Goal: Information Seeking & Learning: Compare options

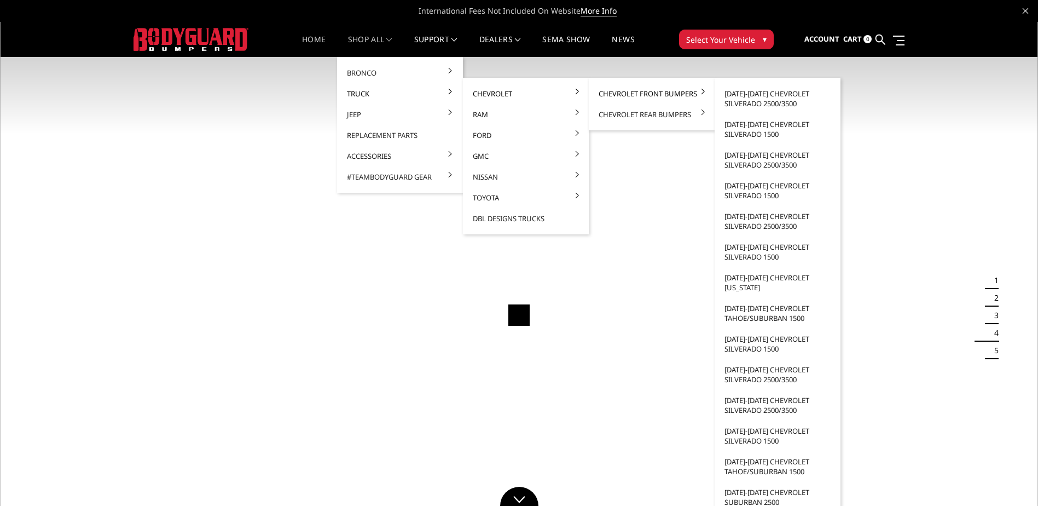
click at [631, 95] on link "Chevrolet Front Bumpers" at bounding box center [651, 93] width 117 height 21
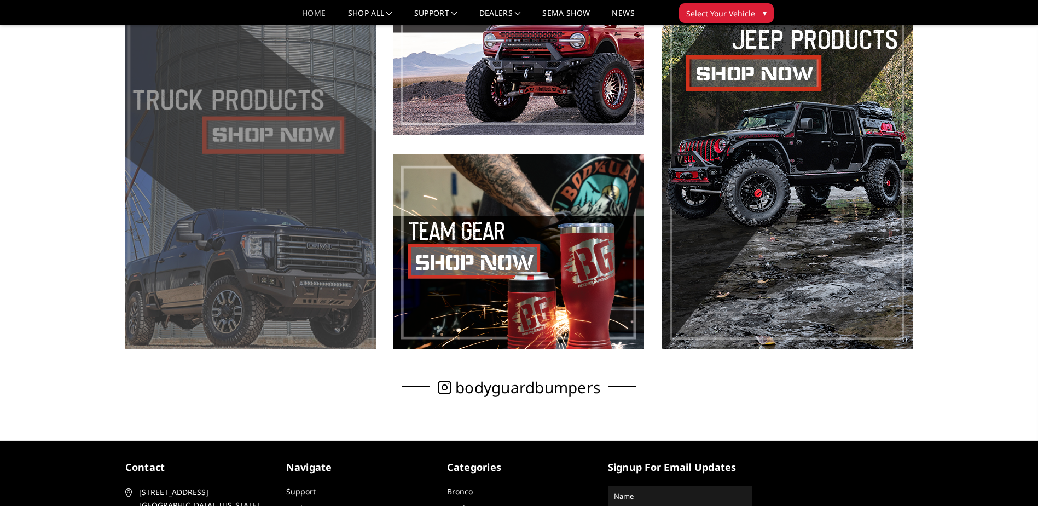
scroll to position [711, 0]
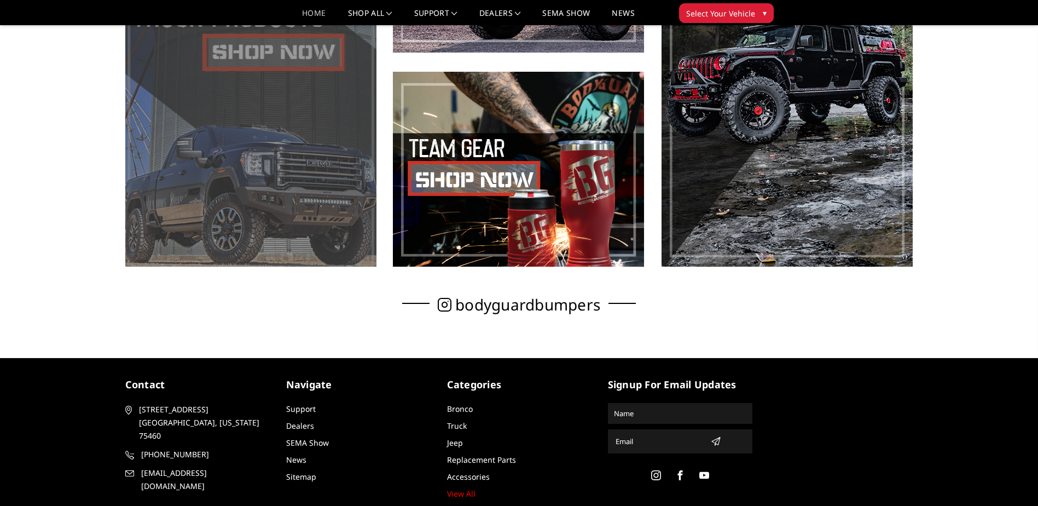
click at [255, 103] on span at bounding box center [250, 62] width 251 height 409
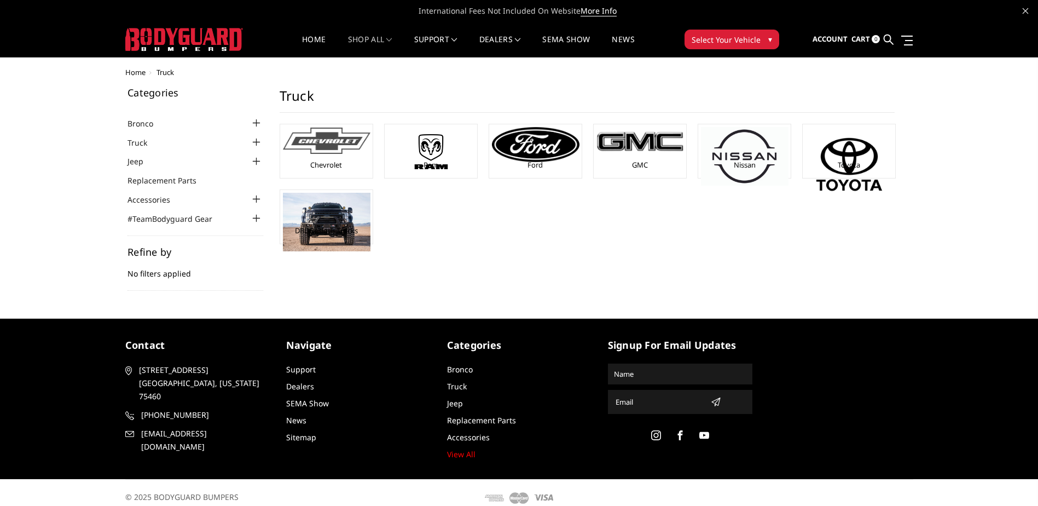
click at [329, 157] on div "Chevrolet" at bounding box center [326, 151] width 87 height 48
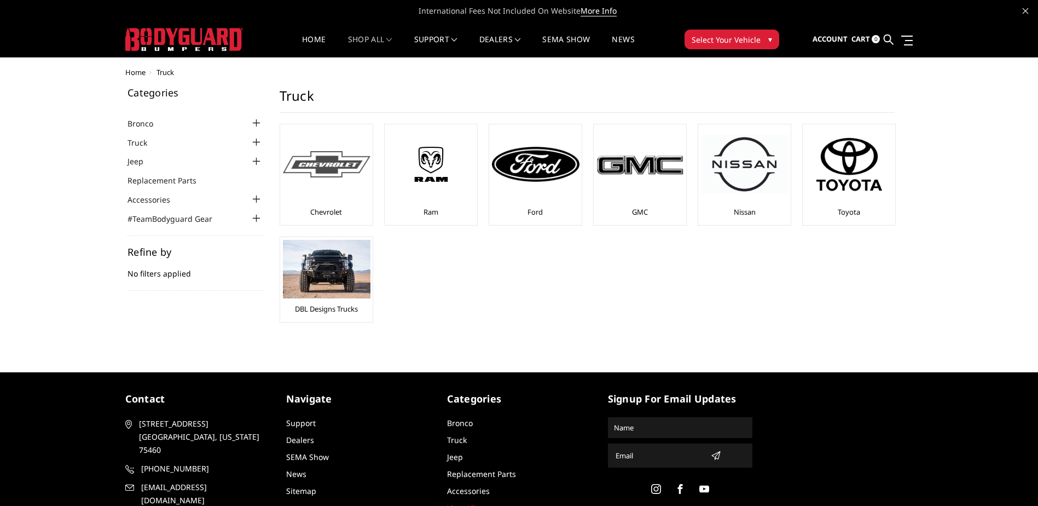
click at [326, 192] on div at bounding box center [327, 164] width 88 height 74
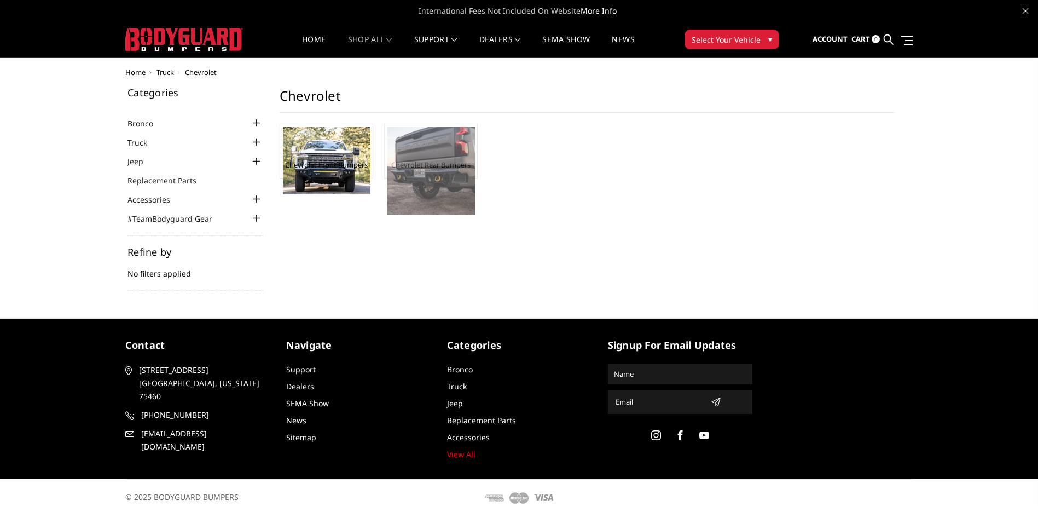
click at [413, 188] on img at bounding box center [431, 171] width 88 height 88
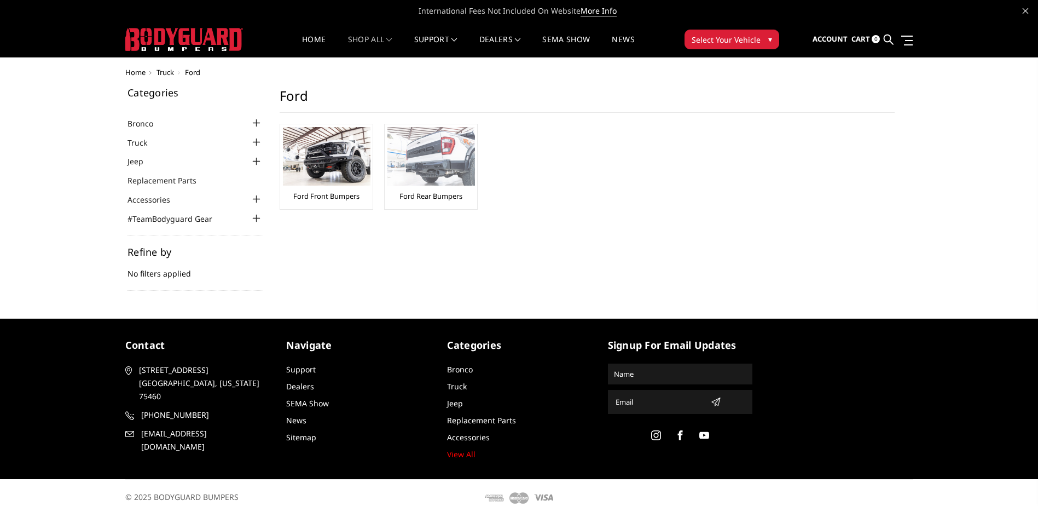
click at [429, 161] on img at bounding box center [431, 156] width 88 height 59
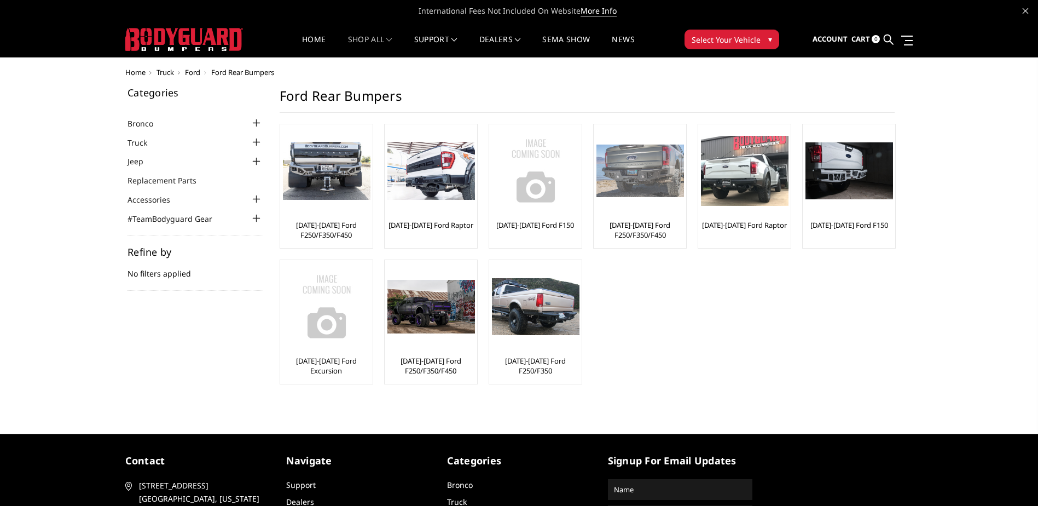
click at [626, 173] on img at bounding box center [640, 170] width 88 height 53
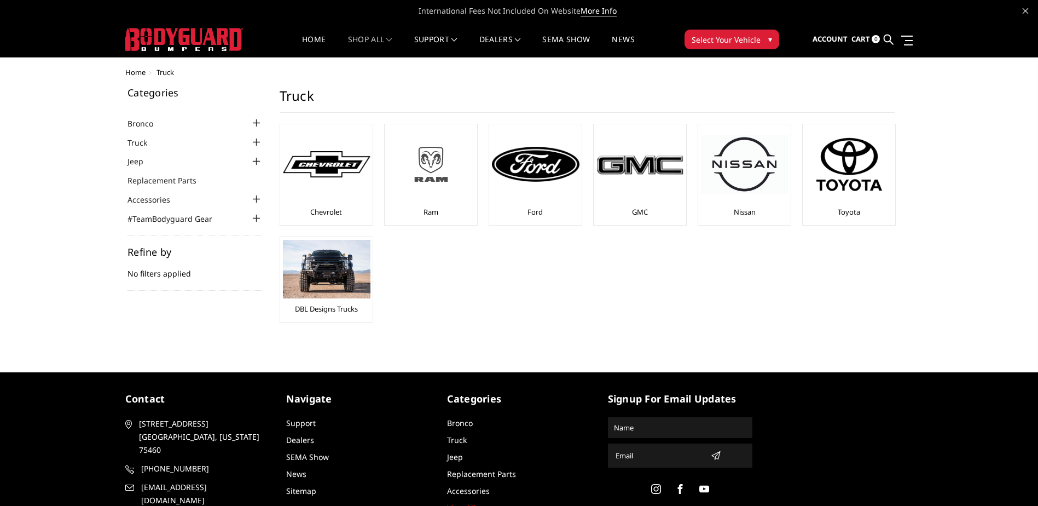
drag, startPoint x: 0, startPoint y: 0, endPoint x: 442, endPoint y: 176, distance: 475.9
click at [442, 176] on img at bounding box center [431, 164] width 88 height 49
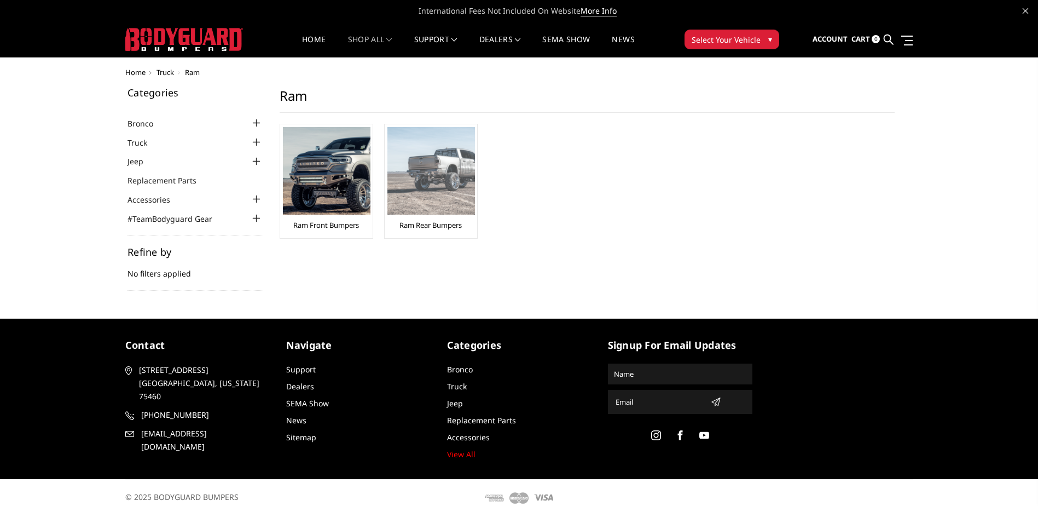
click at [439, 165] on img at bounding box center [431, 171] width 88 height 88
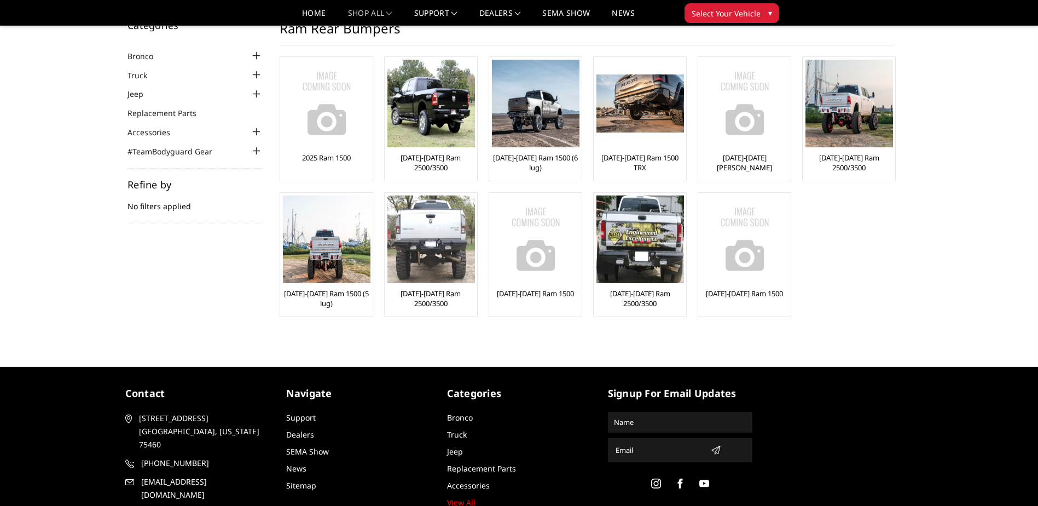
scroll to position [55, 0]
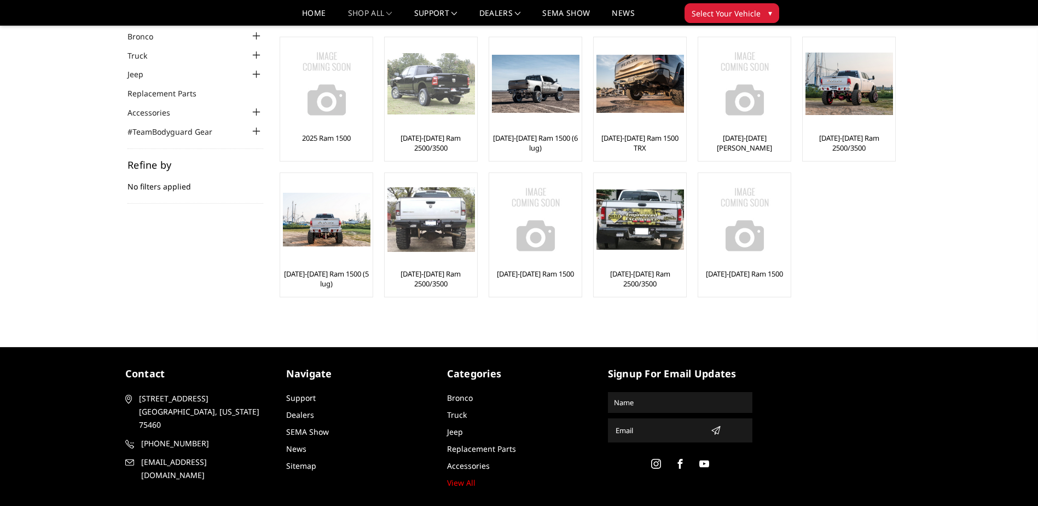
click at [423, 97] on img at bounding box center [431, 83] width 88 height 61
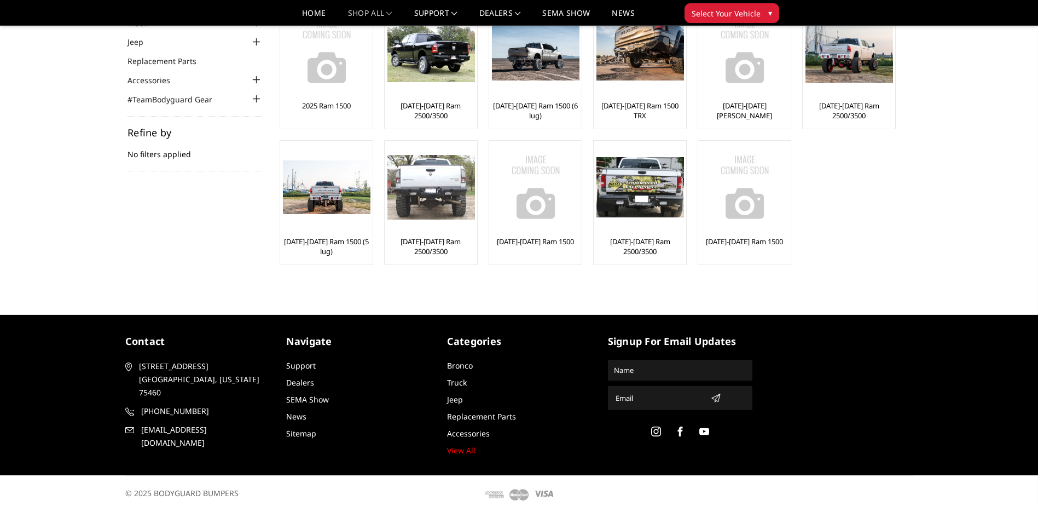
scroll to position [55, 0]
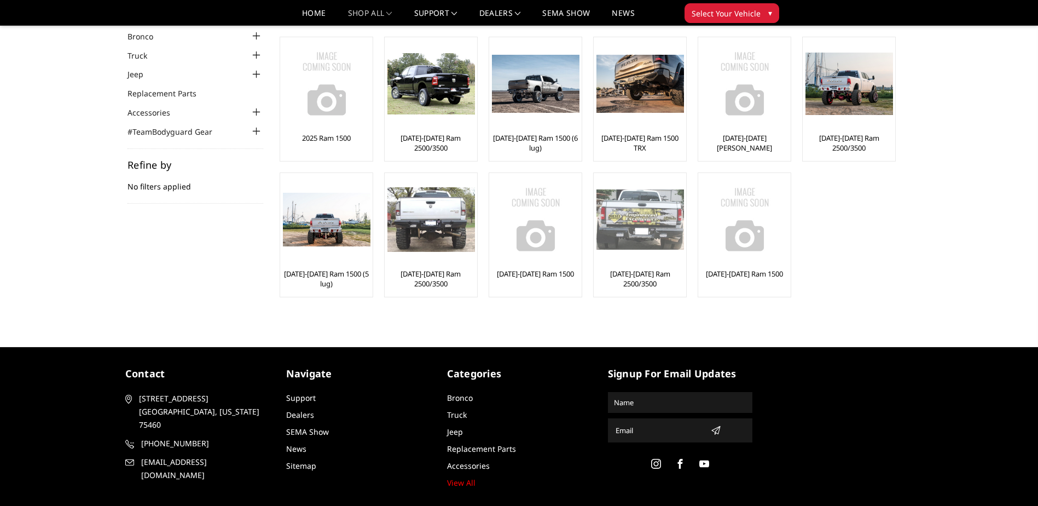
click at [641, 220] on img at bounding box center [640, 219] width 88 height 60
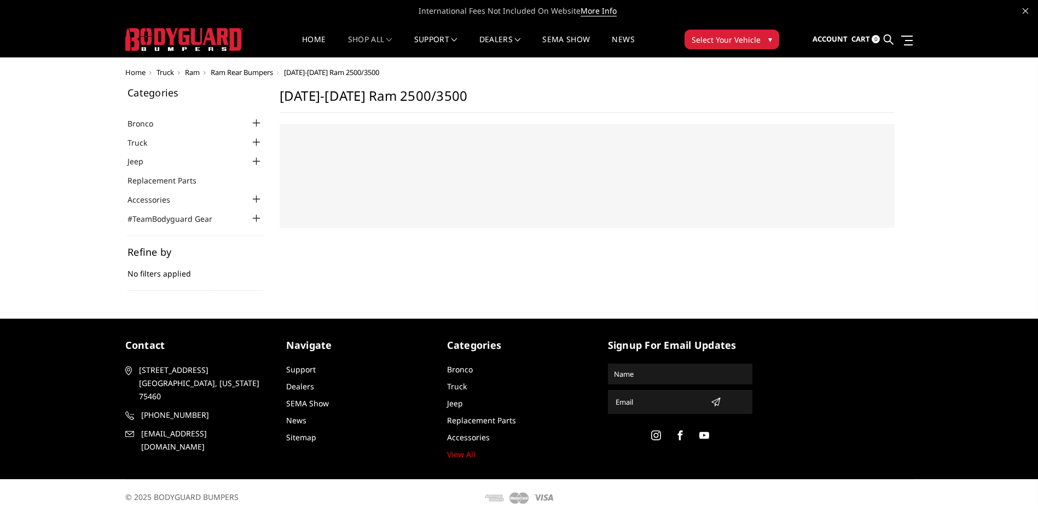
select select "US"
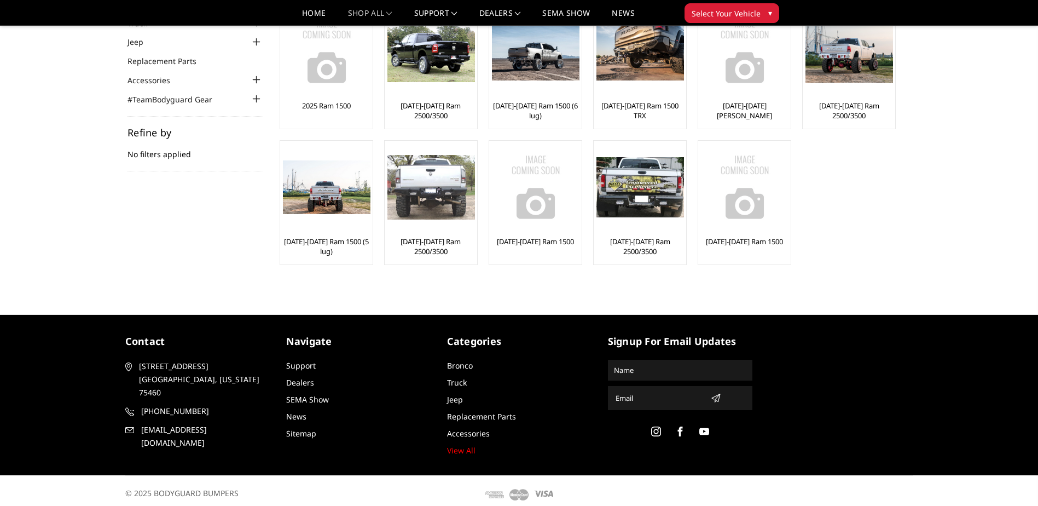
scroll to position [55, 0]
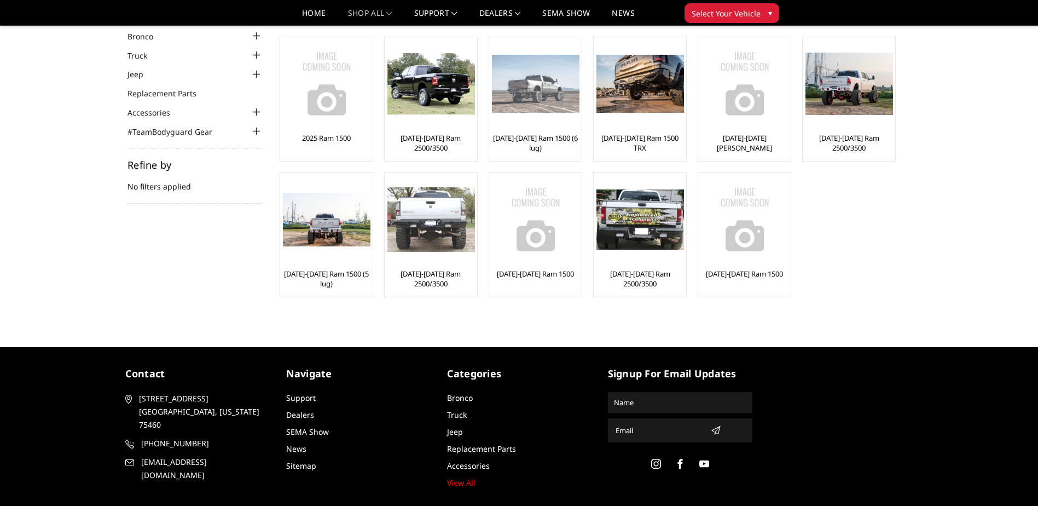
click at [543, 103] on img at bounding box center [536, 84] width 88 height 59
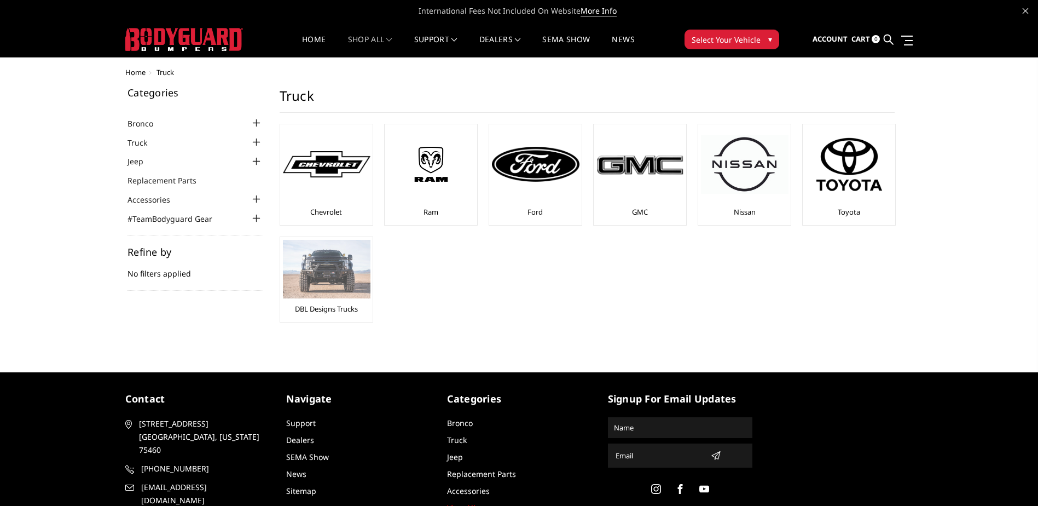
click at [349, 289] on img at bounding box center [327, 269] width 88 height 59
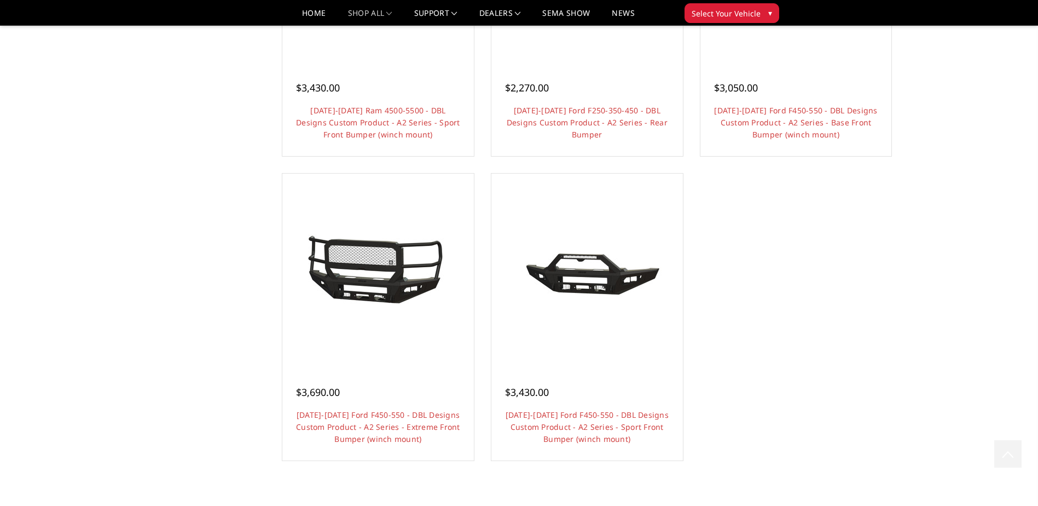
scroll to position [1193, 0]
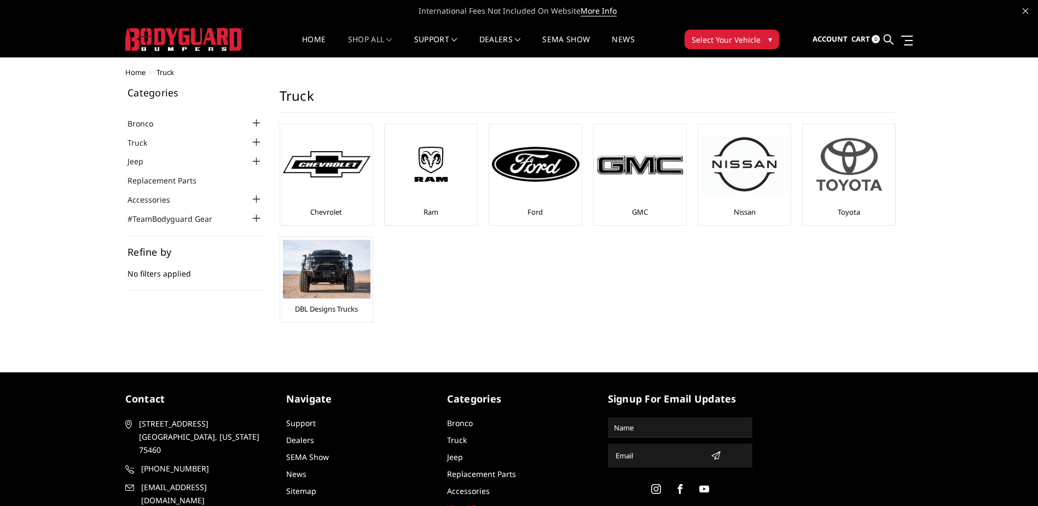
click at [844, 177] on img at bounding box center [849, 164] width 88 height 74
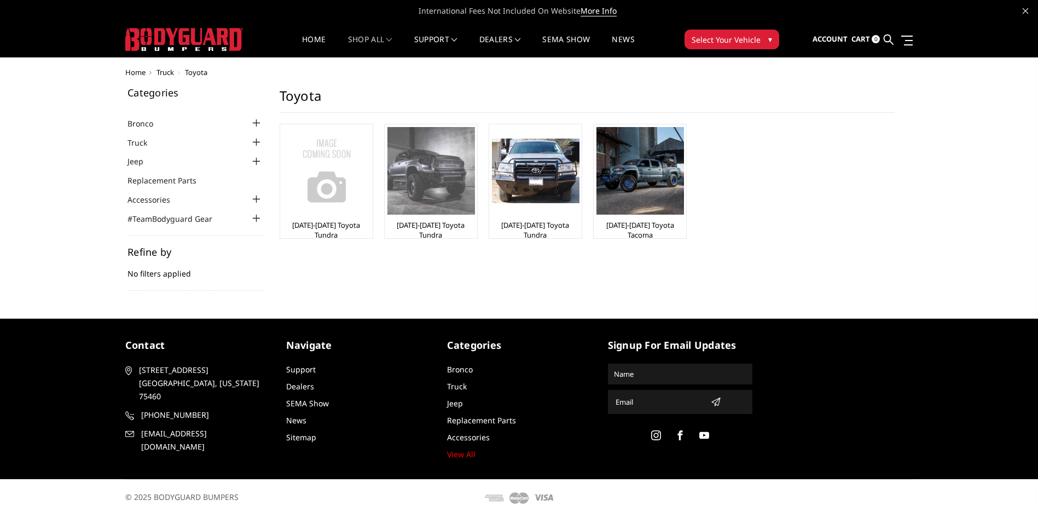
click at [419, 171] on img at bounding box center [431, 171] width 88 height 88
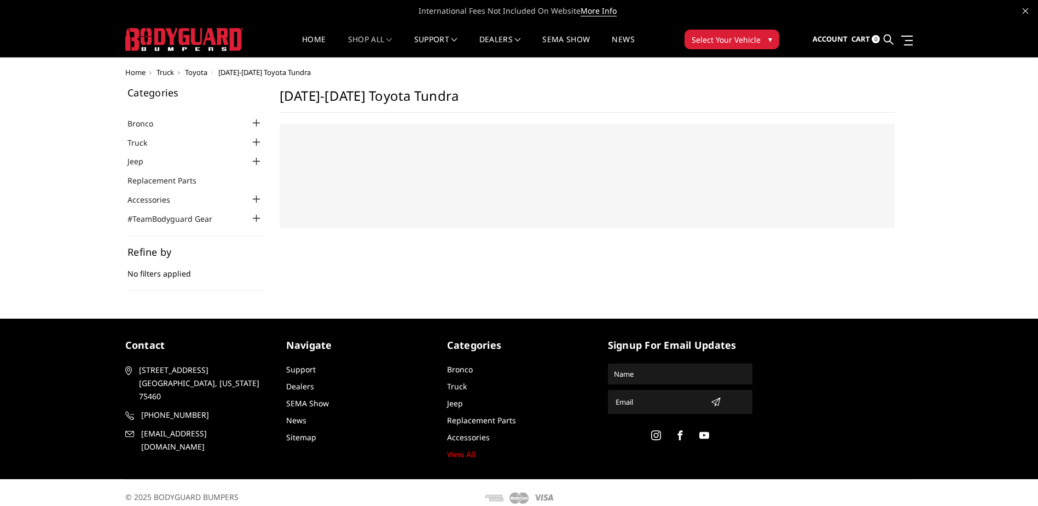
select select "US"
